Goal: Check status: Check status

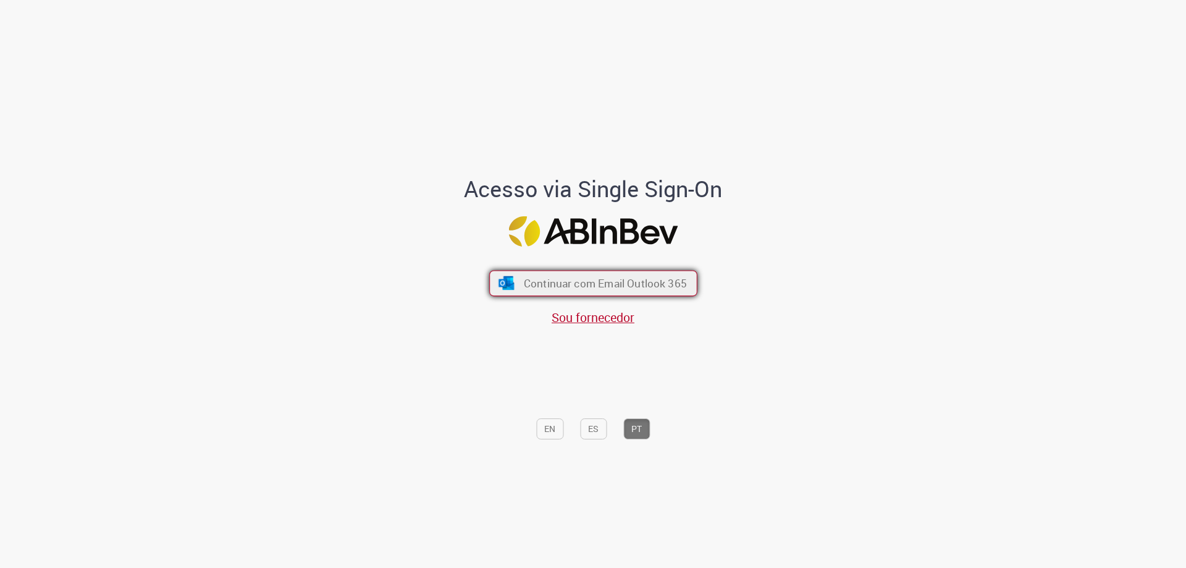
click at [556, 285] on span "Continuar com Email Outlook 365" at bounding box center [604, 283] width 163 height 14
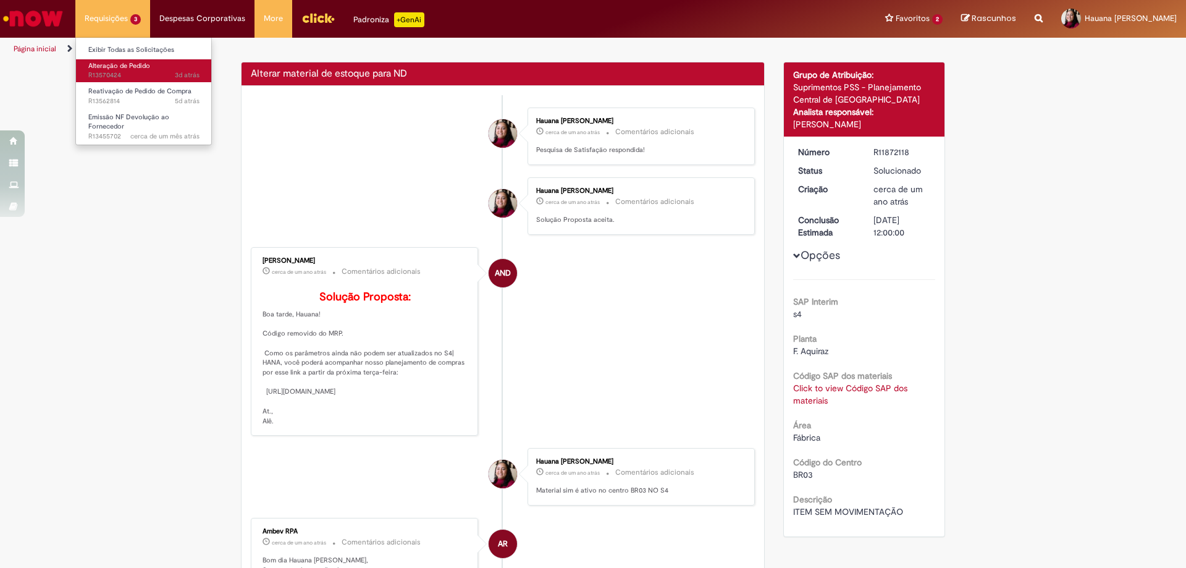
click at [115, 74] on span "3d atrás 3 dias atrás R13570424" at bounding box center [143, 75] width 111 height 10
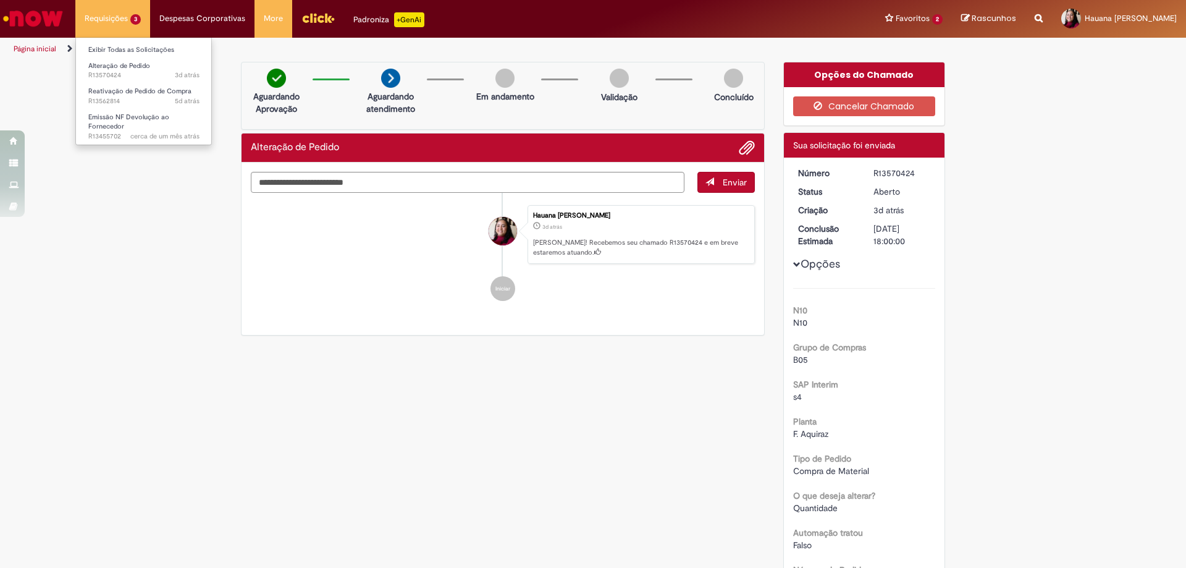
click at [119, 33] on li "Requisições 3 Exibir Todas as Solicitações Alteração de Pedido 3d atrás 3 dias …" at bounding box center [112, 18] width 75 height 37
click at [114, 64] on span "Alteração de Pedido" at bounding box center [119, 65] width 62 height 9
click at [120, 96] on span "5d atrás 5 dias atrás R13562814" at bounding box center [143, 101] width 111 height 10
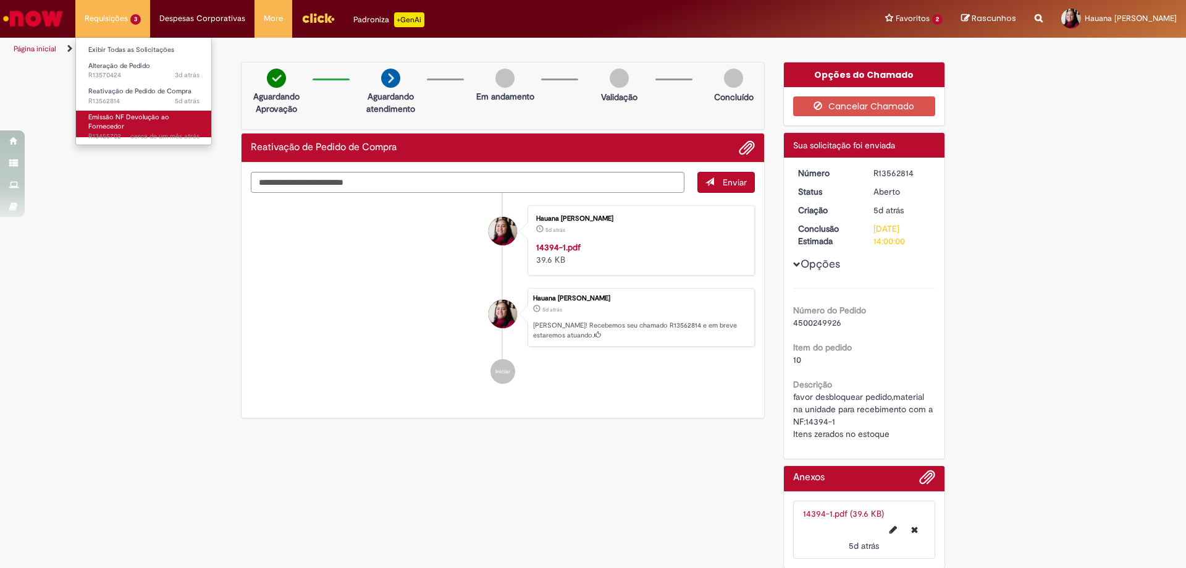
click at [115, 129] on span "Emissão NF Devolução ao Fornecedor" at bounding box center [128, 121] width 81 height 19
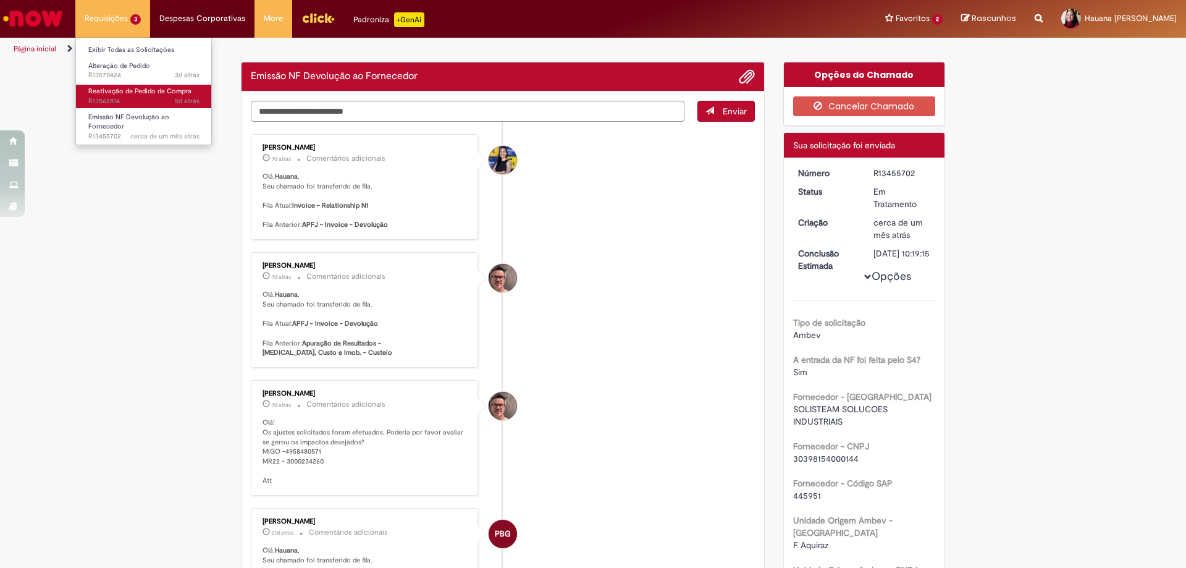
click at [133, 96] on span "5d atrás 5 dias atrás R13562814" at bounding box center [143, 101] width 111 height 10
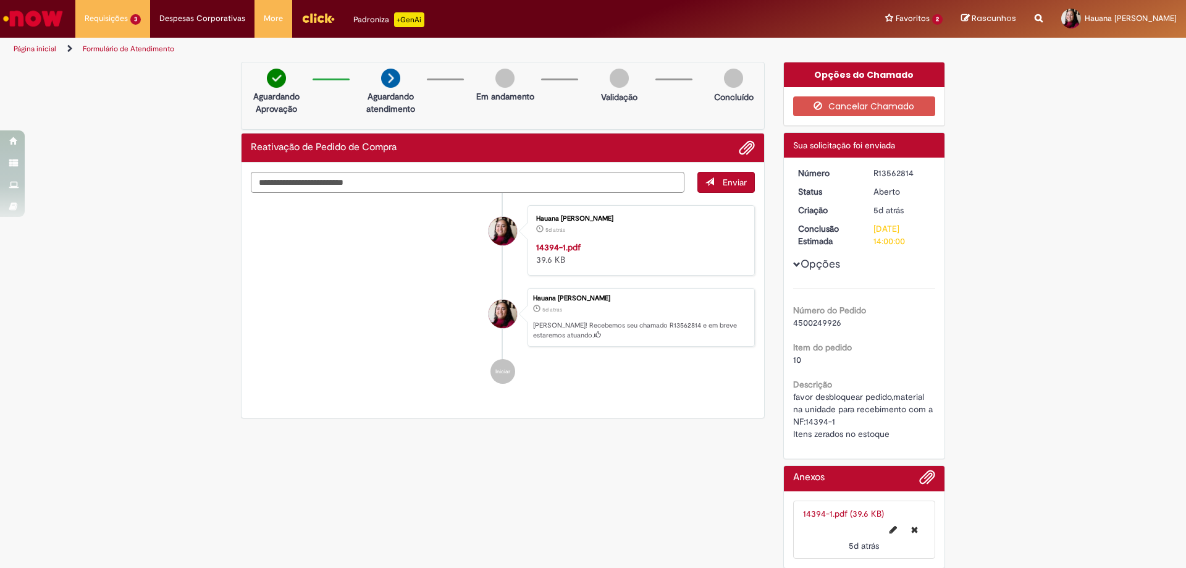
click at [313, 19] on img "Menu Cabeçalho" at bounding box center [317, 18] width 33 height 19
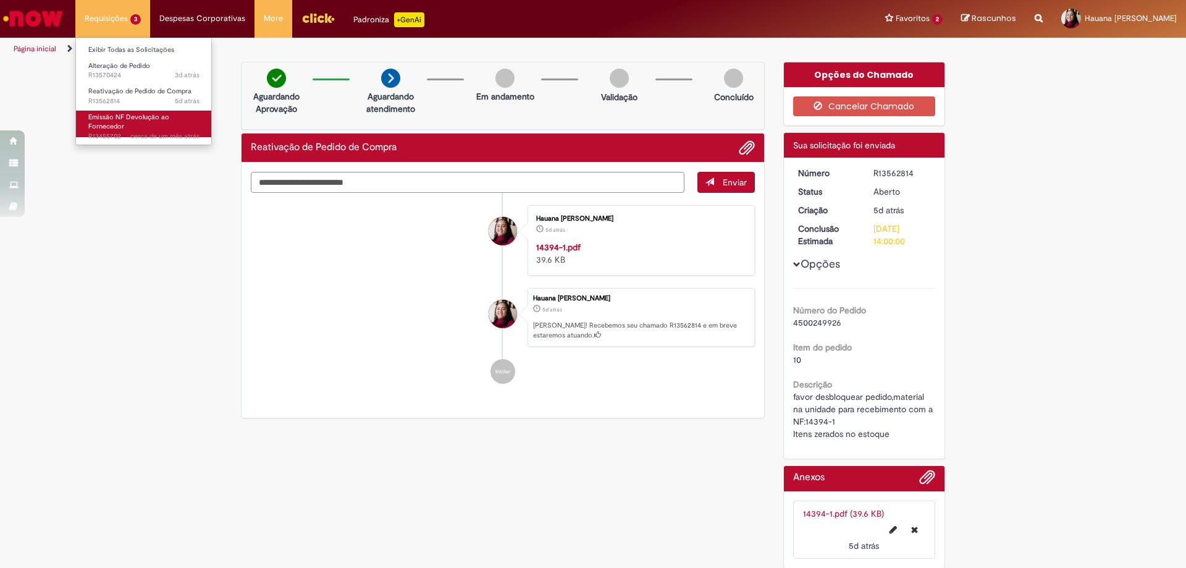
click at [105, 117] on span "Emissão NF Devolução ao Fornecedor" at bounding box center [128, 121] width 81 height 19
